Goal: Information Seeking & Learning: Learn about a topic

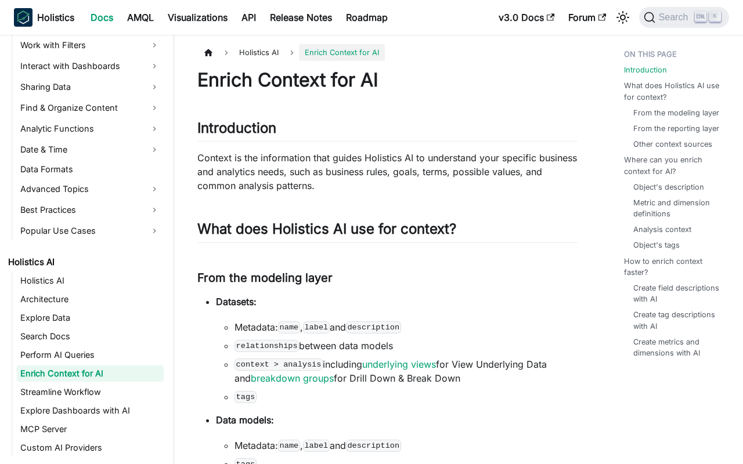
scroll to position [383, 0]
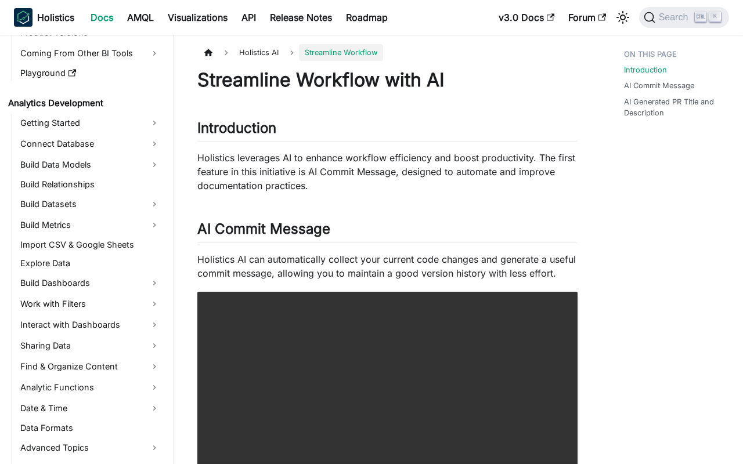
scroll to position [402, 0]
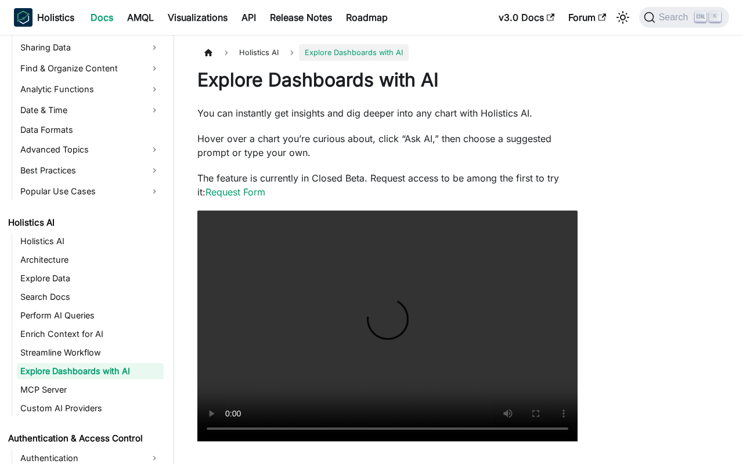
scroll to position [420, 0]
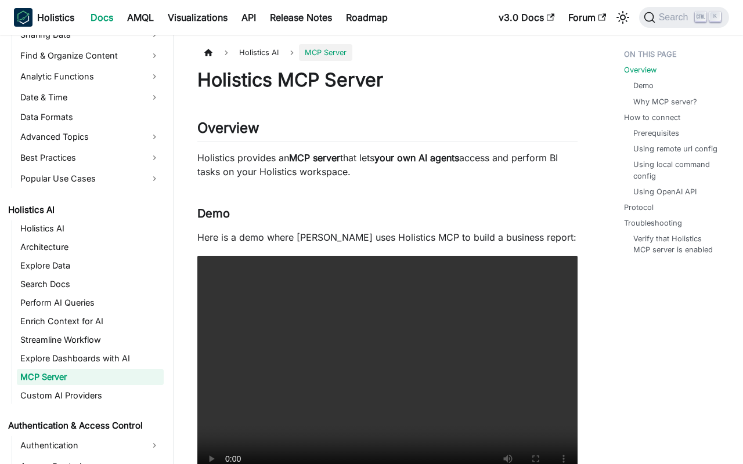
scroll to position [439, 0]
